Goal: Task Accomplishment & Management: Use online tool/utility

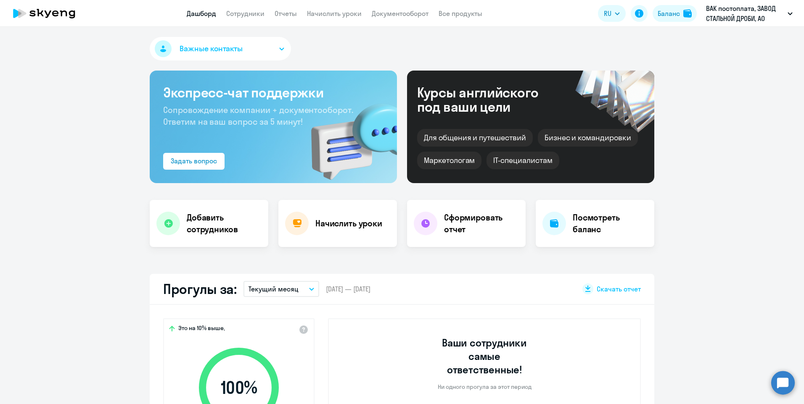
select select "30"
click at [245, 12] on link "Сотрудники" at bounding box center [245, 13] width 38 height 8
select select "30"
click at [238, 16] on link "Сотрудники" at bounding box center [245, 13] width 38 height 8
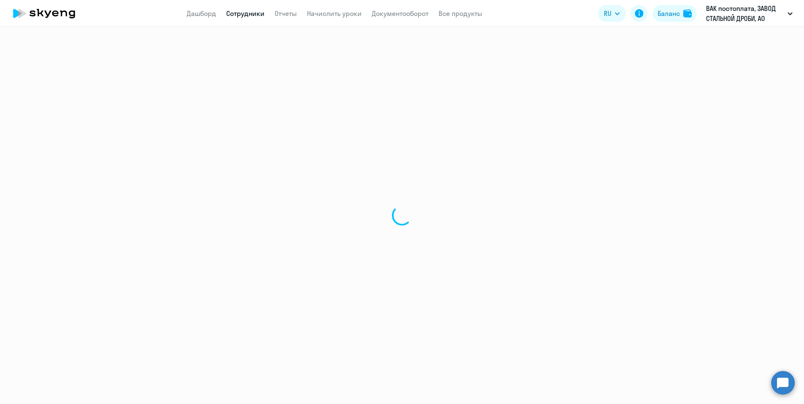
select select "30"
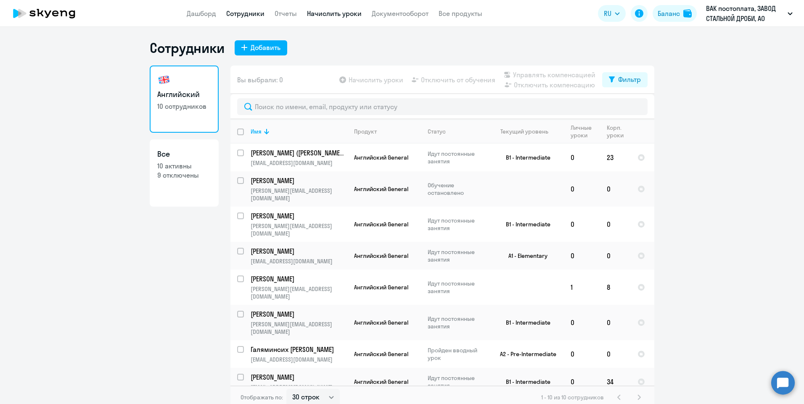
click at [341, 16] on link "Начислить уроки" at bounding box center [334, 13] width 55 height 8
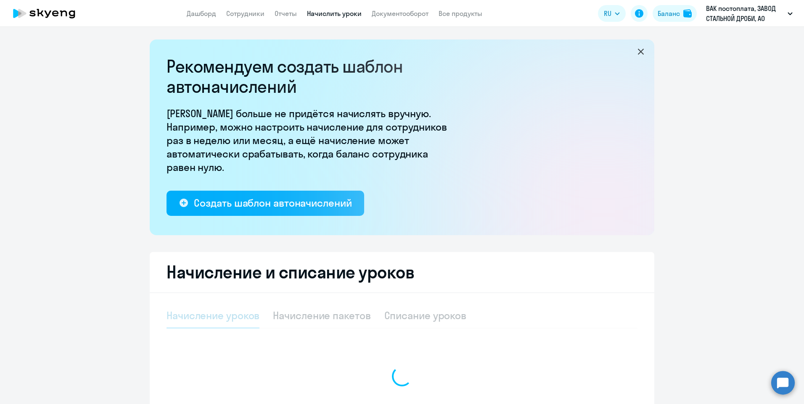
select select "10"
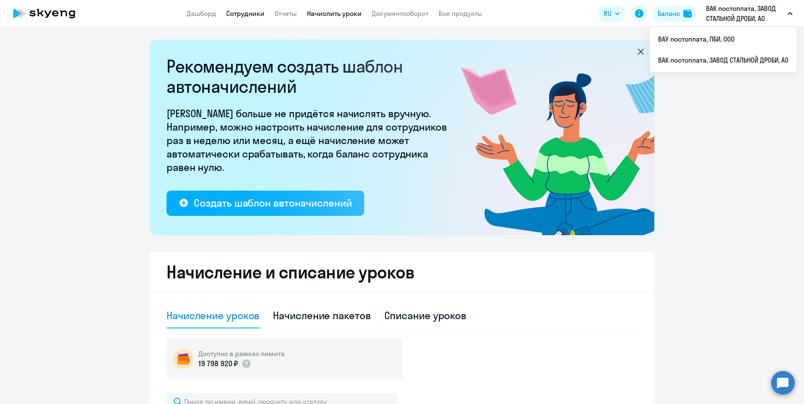
click at [249, 17] on link "Сотрудники" at bounding box center [245, 13] width 38 height 8
select select "30"
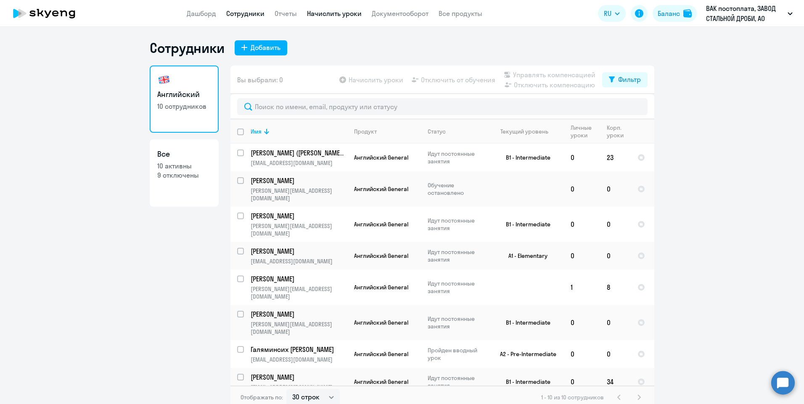
click at [329, 17] on link "Начислить уроки" at bounding box center [334, 13] width 55 height 8
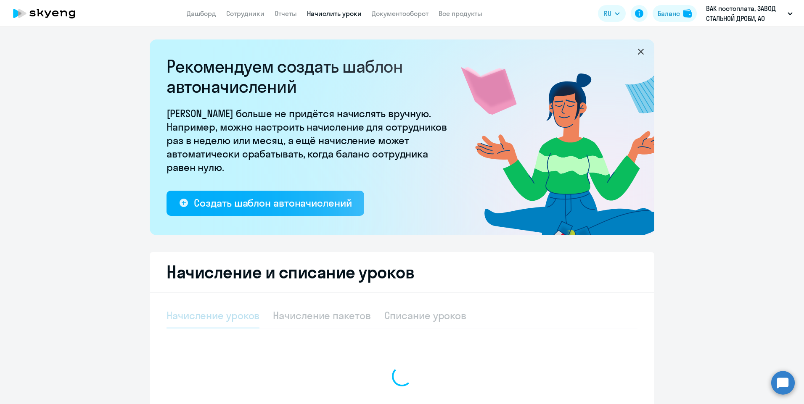
select select "10"
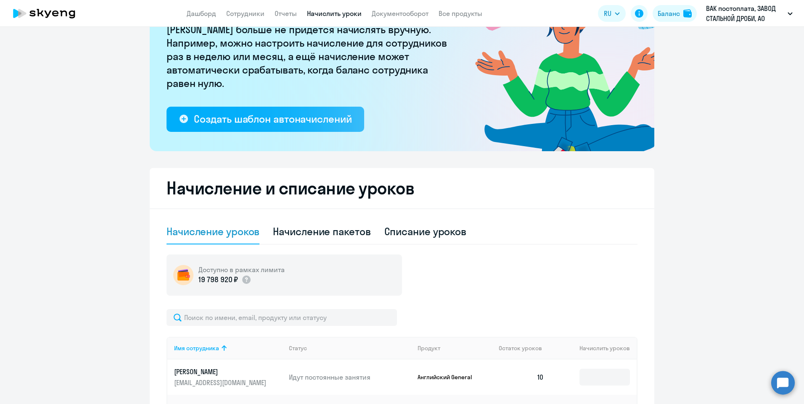
scroll to position [126, 0]
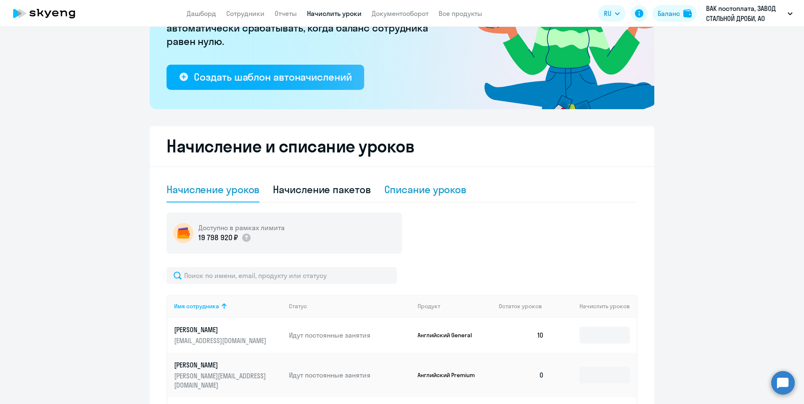
click at [447, 196] on div "Списание уроков" at bounding box center [425, 189] width 82 height 13
select select "10"
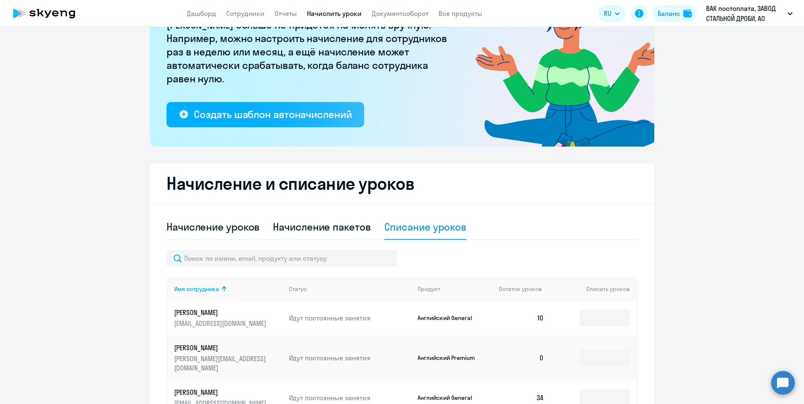
scroll to position [0, 0]
